Goal: Navigation & Orientation: Understand site structure

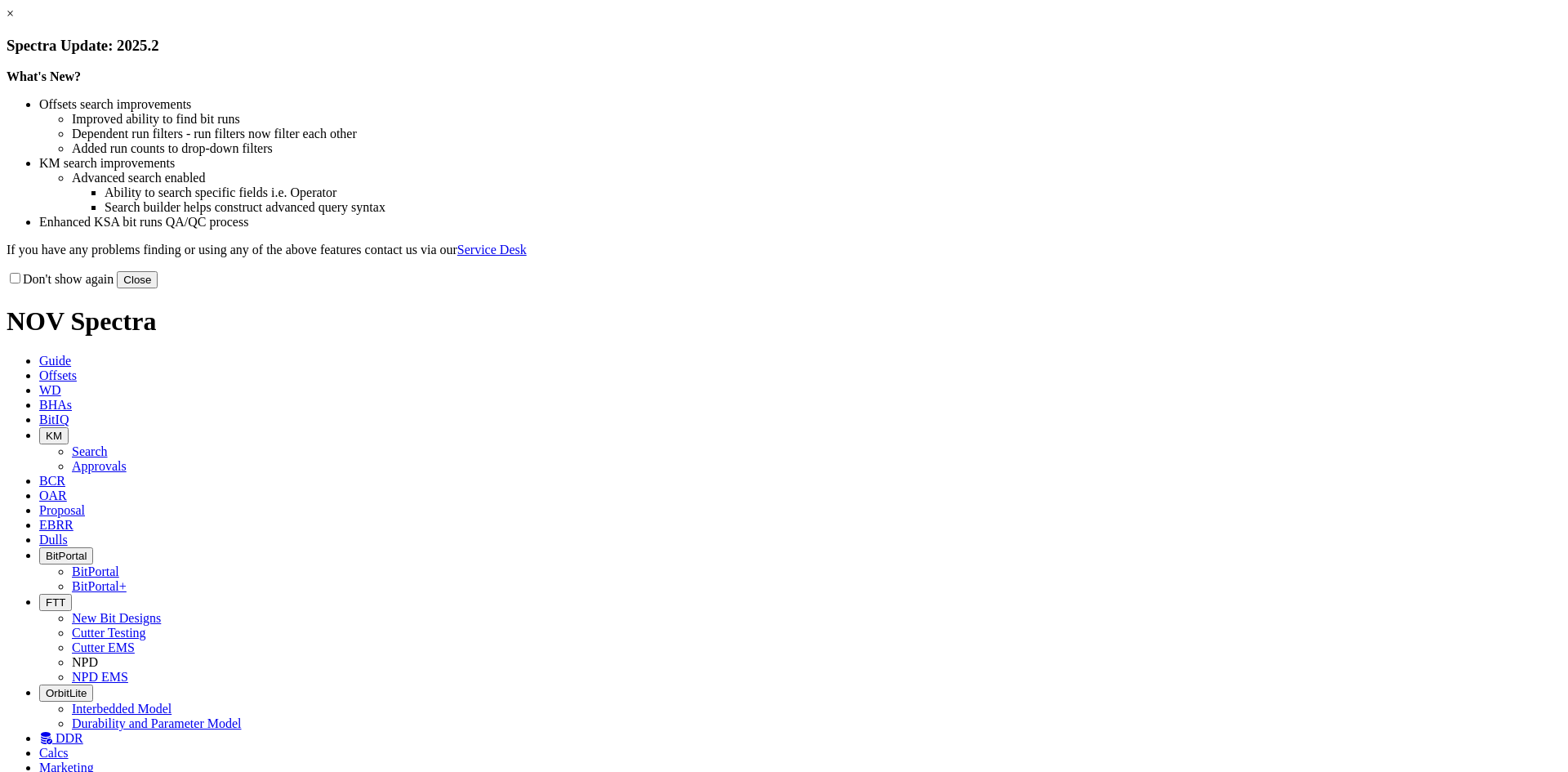
click at [158, 288] on button "Close" at bounding box center [137, 280] width 41 height 17
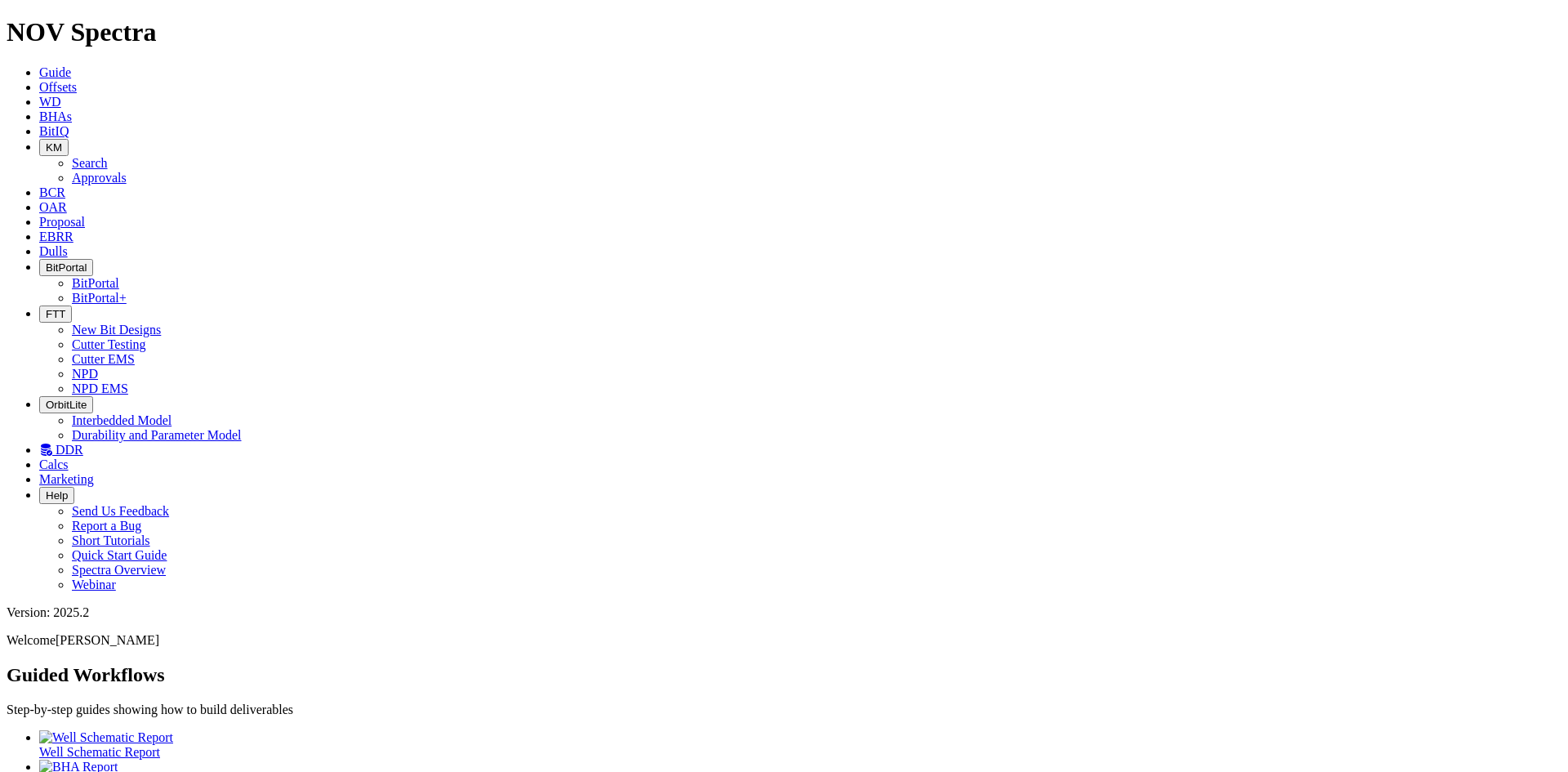
click at [45, 308] on icon "button" at bounding box center [45, 314] width 0 height 12
click at [146, 337] on link "Cutter Testing" at bounding box center [109, 344] width 75 height 14
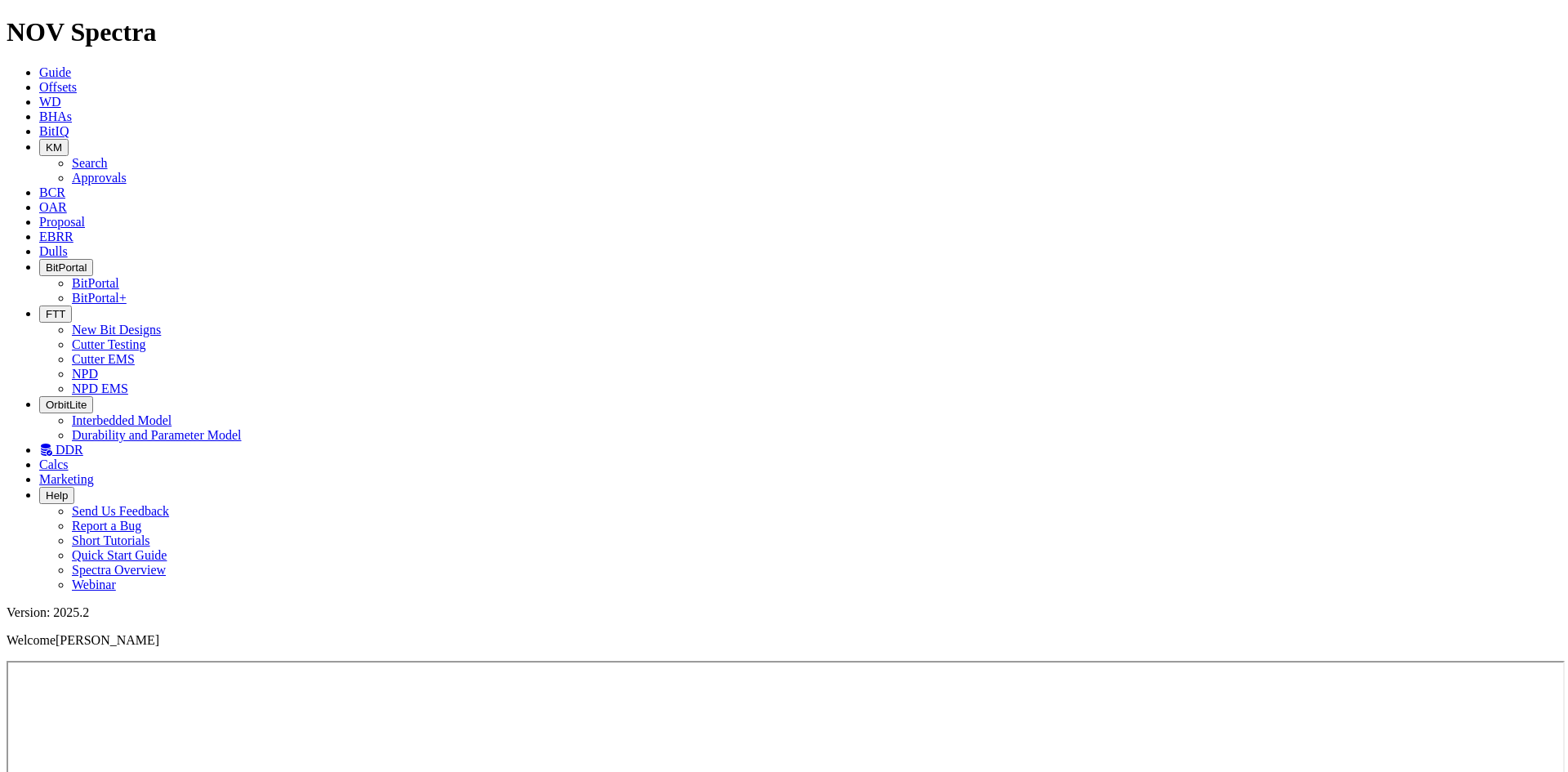
click at [40, 124] on icon at bounding box center [40, 130] width 0 height 14
click at [69, 139] on button "KM" at bounding box center [54, 147] width 29 height 17
click at [127, 171] on link "Approvals" at bounding box center [99, 178] width 55 height 14
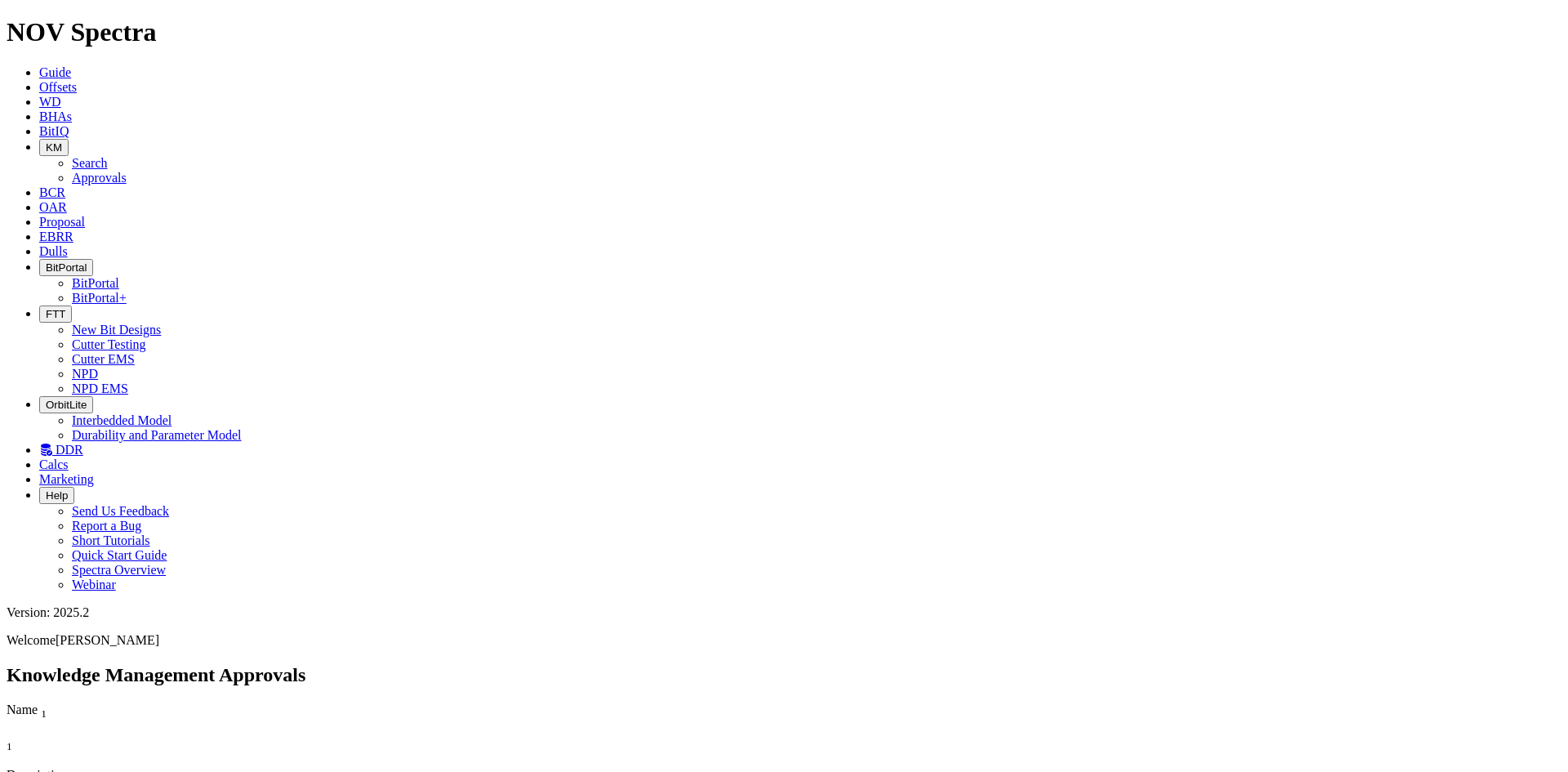
click at [67, 200] on span "OAR" at bounding box center [53, 207] width 27 height 14
click at [85, 214] on span "Proposal" at bounding box center [62, 221] width 45 height 14
click at [74, 230] on span "EBRR" at bounding box center [57, 236] width 34 height 14
click at [68, 245] on span "Dulls" at bounding box center [54, 251] width 28 height 14
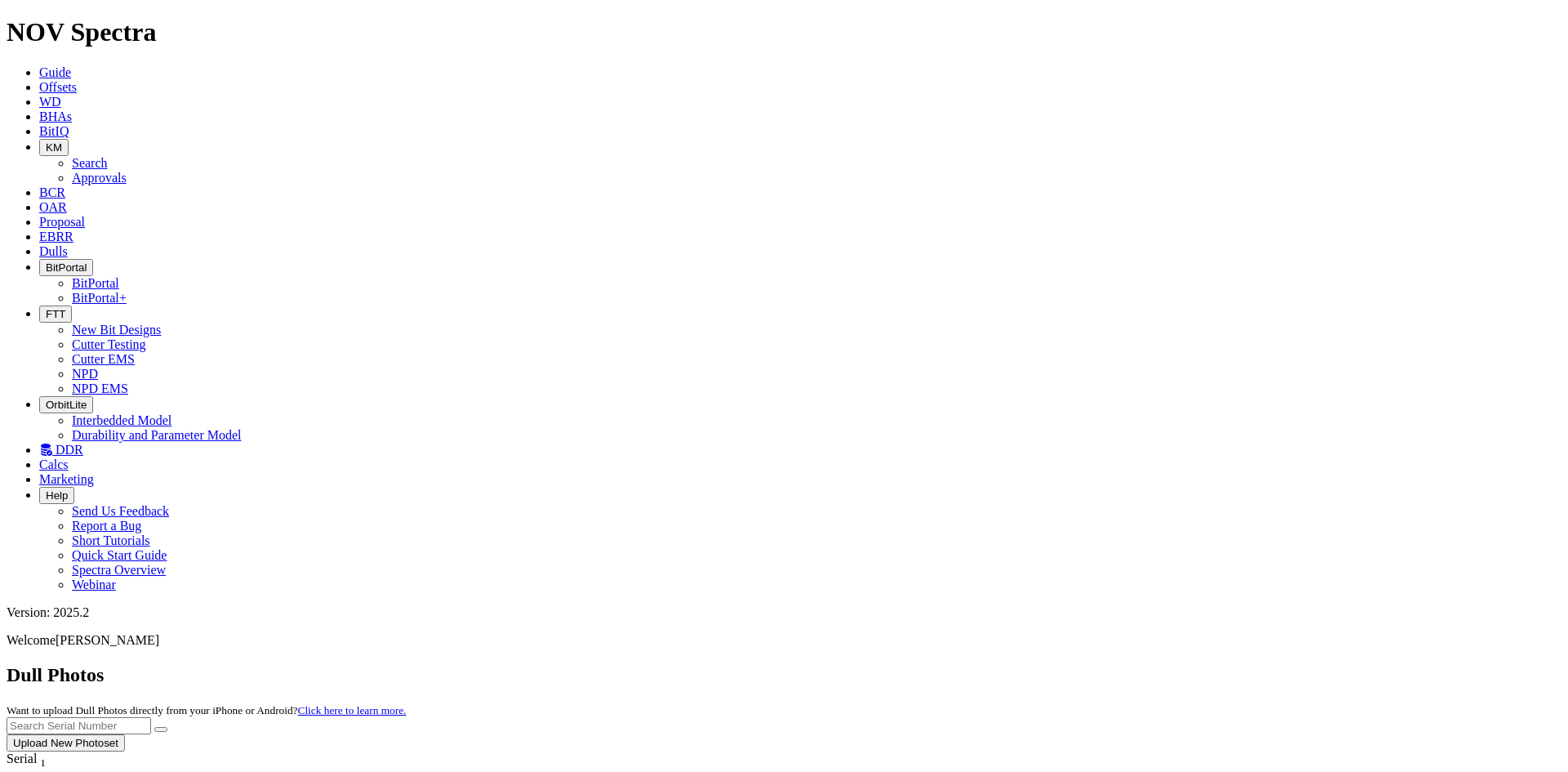
click at [87, 262] on span "BitPortal" at bounding box center [65, 267] width 41 height 12
click at [127, 291] on link "BitPortal+" at bounding box center [99, 298] width 55 height 14
click at [83, 443] on span "DDR" at bounding box center [69, 450] width 27 height 14
